Goal: Check status: Check status

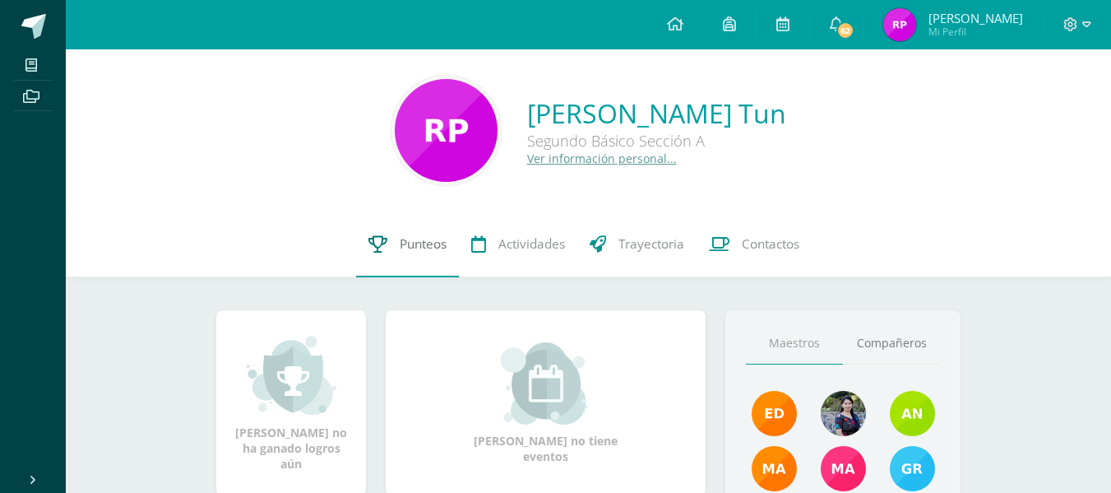
click at [414, 243] on span "Punteos" at bounding box center [423, 243] width 47 height 17
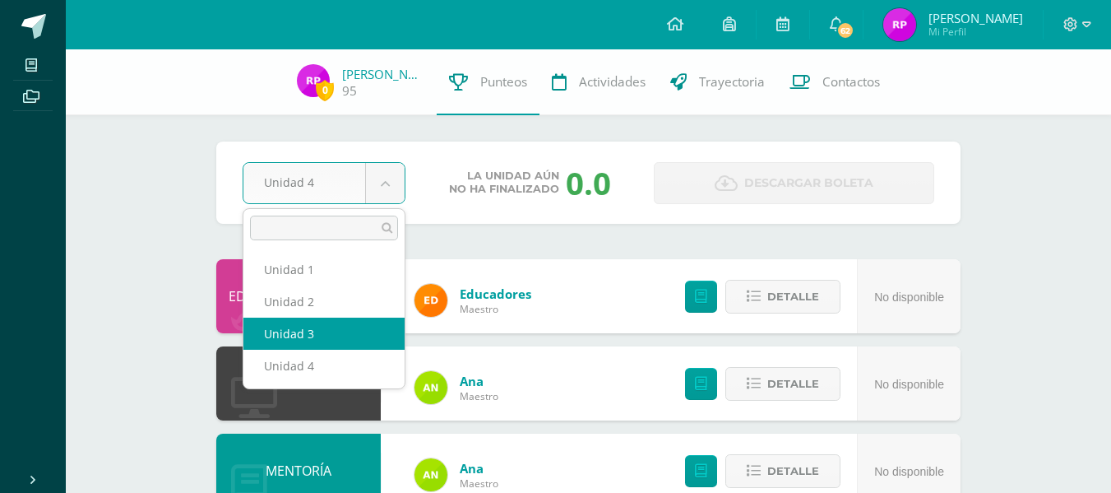
select select "Unidad 3"
